Goal: Information Seeking & Learning: Learn about a topic

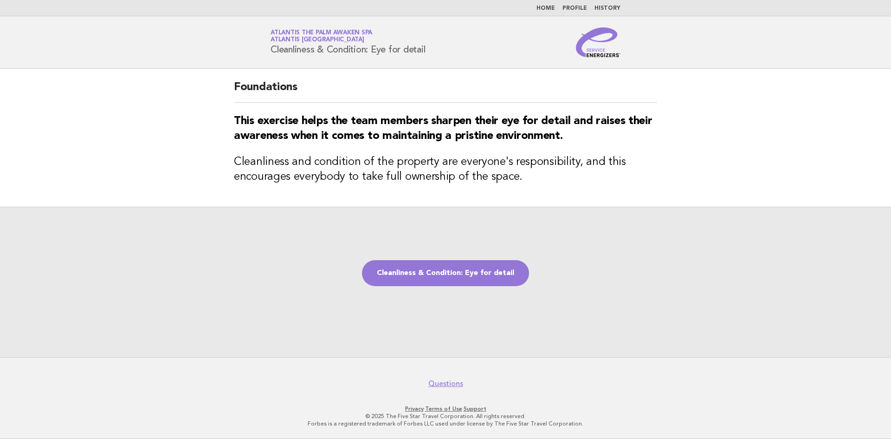
click at [553, 6] on link "Home" at bounding box center [546, 9] width 19 height 6
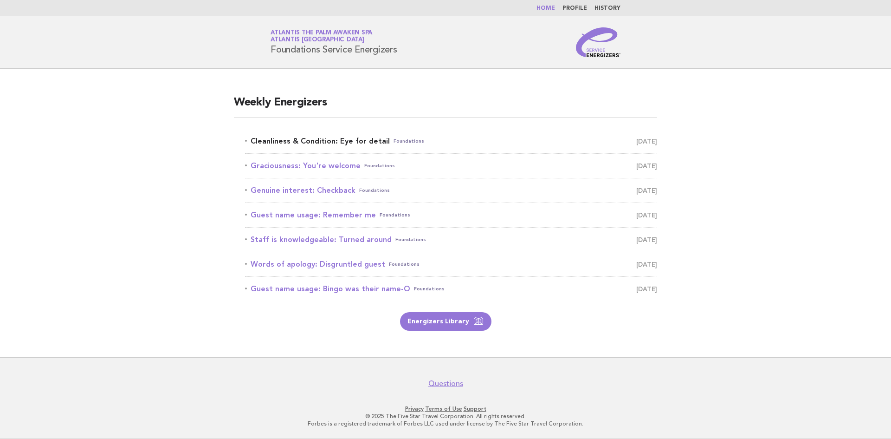
click at [347, 141] on link "Cleanliness & Condition: Eye for detail Foundations October 6" at bounding box center [451, 141] width 412 height 13
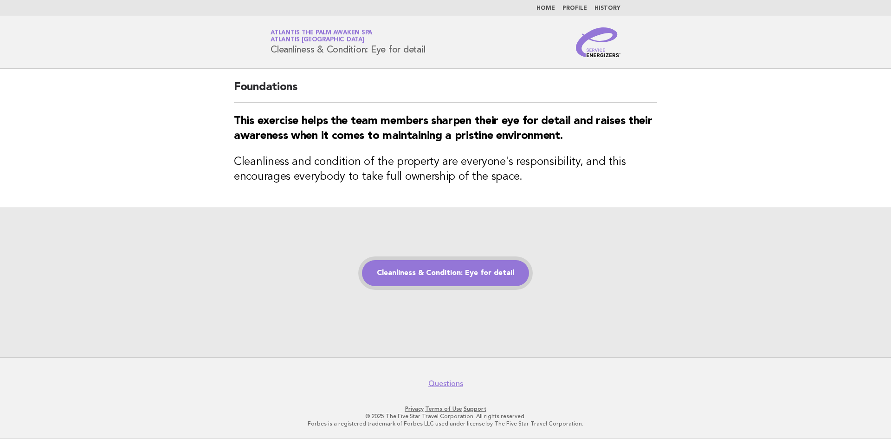
click at [462, 277] on link "Cleanliness & Condition: Eye for detail" at bounding box center [445, 273] width 167 height 26
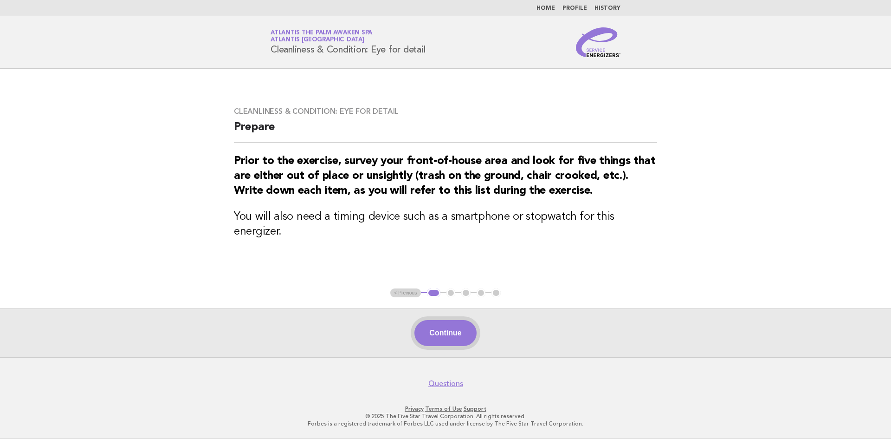
click at [439, 331] on button "Continue" at bounding box center [446, 333] width 62 height 26
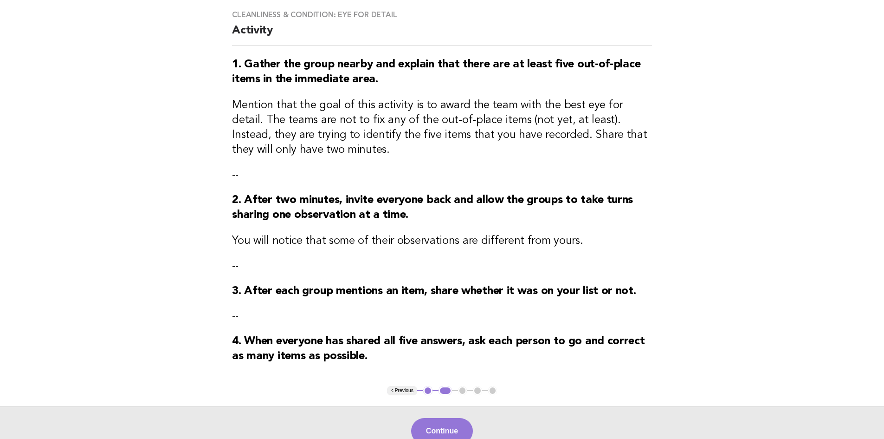
scroll to position [170, 0]
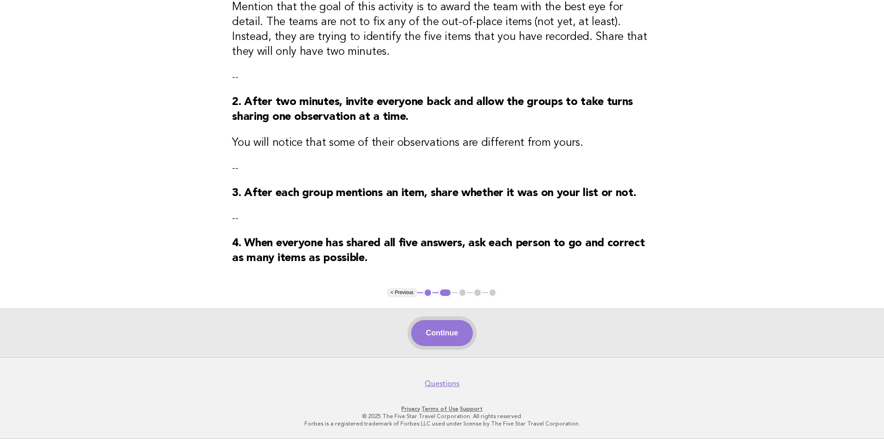
click at [429, 337] on button "Continue" at bounding box center [442, 333] width 62 height 26
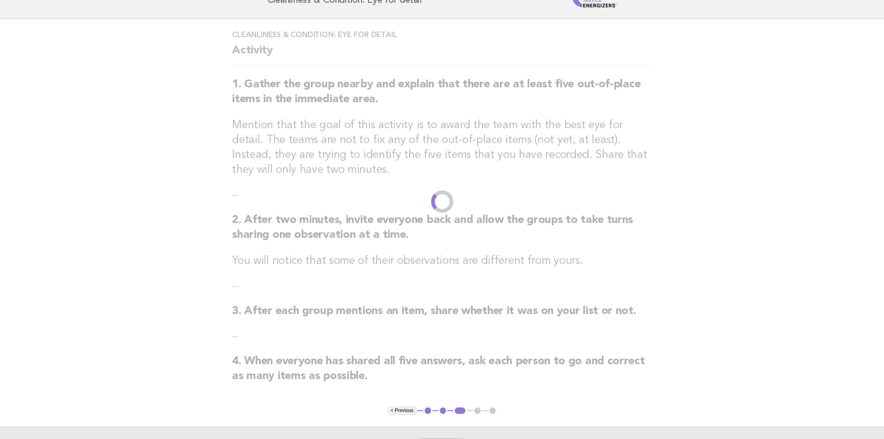
scroll to position [0, 0]
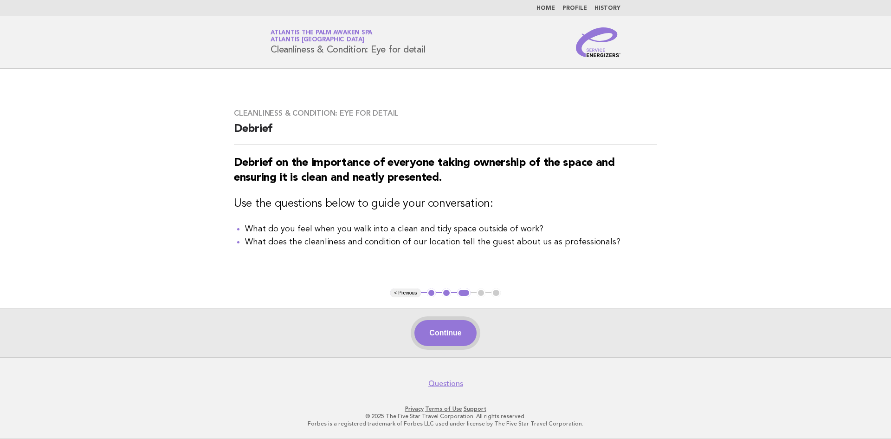
click at [465, 342] on button "Continue" at bounding box center [446, 333] width 62 height 26
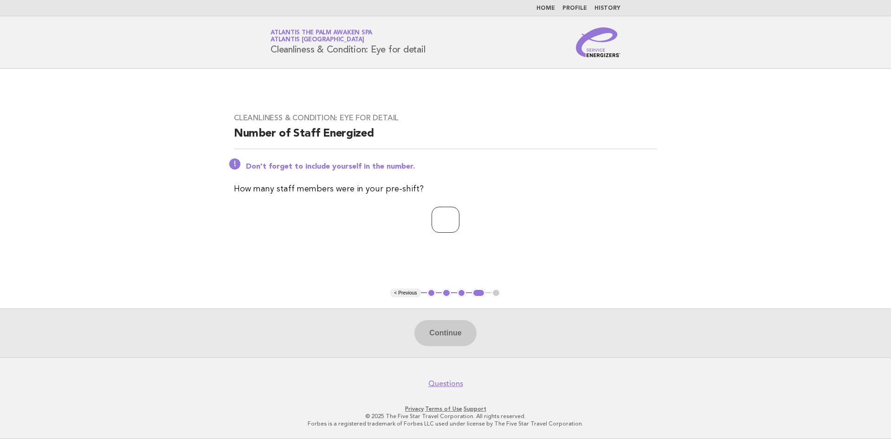
click at [432, 227] on input "number" at bounding box center [446, 220] width 28 height 26
click at [433, 227] on input "number" at bounding box center [446, 220] width 28 height 26
type input "*"
click at [452, 341] on button "Continue" at bounding box center [446, 333] width 62 height 26
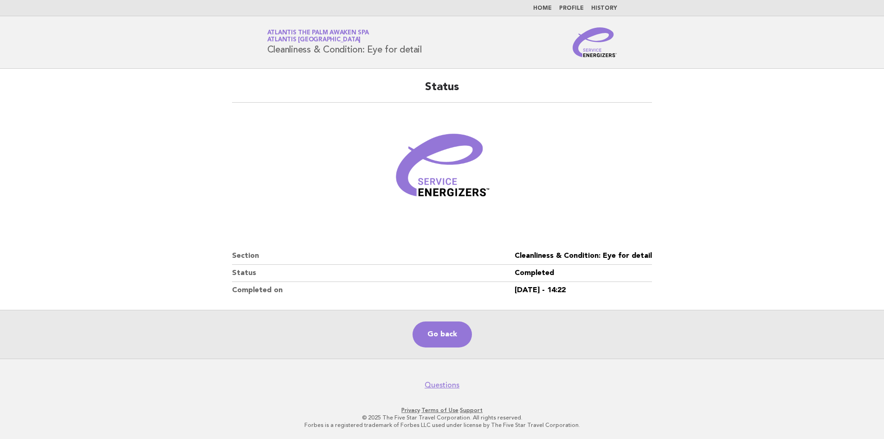
click at [656, 194] on div "Status Section Cleanliness & Condition: Eye for detail Status Completed Complet…" at bounding box center [442, 189] width 442 height 241
